Goal: Find specific page/section: Find specific page/section

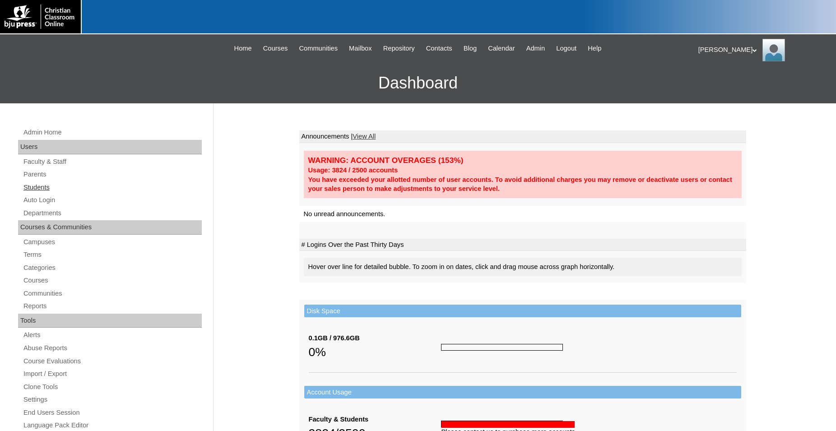
click at [36, 190] on link "Students" at bounding box center [112, 187] width 179 height 11
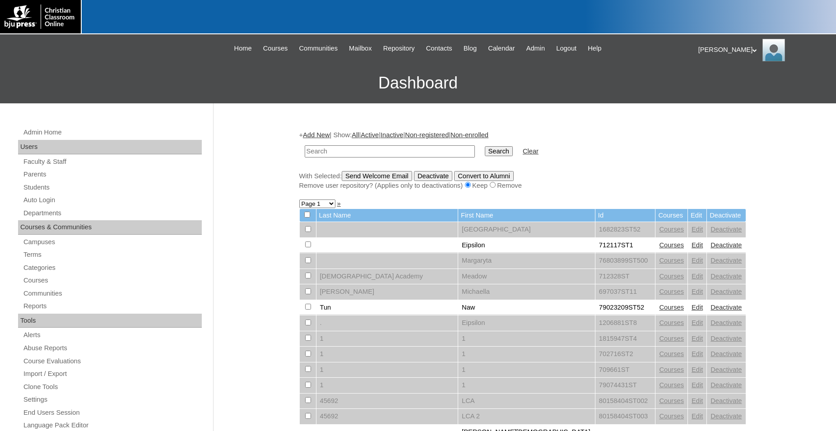
click at [357, 153] on input "text" at bounding box center [390, 151] width 170 height 12
type input "500050462"
click at [485, 146] on input "Search" at bounding box center [499, 151] width 28 height 10
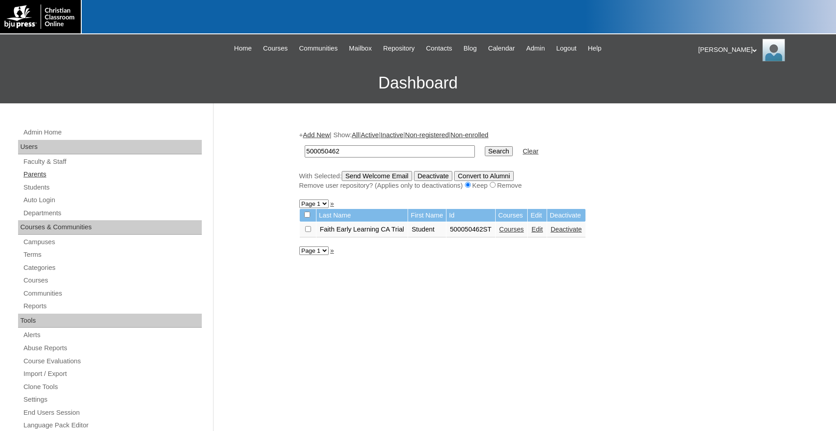
click at [37, 178] on link "Parents" at bounding box center [112, 174] width 179 height 11
